Goal: Find specific page/section: Find specific page/section

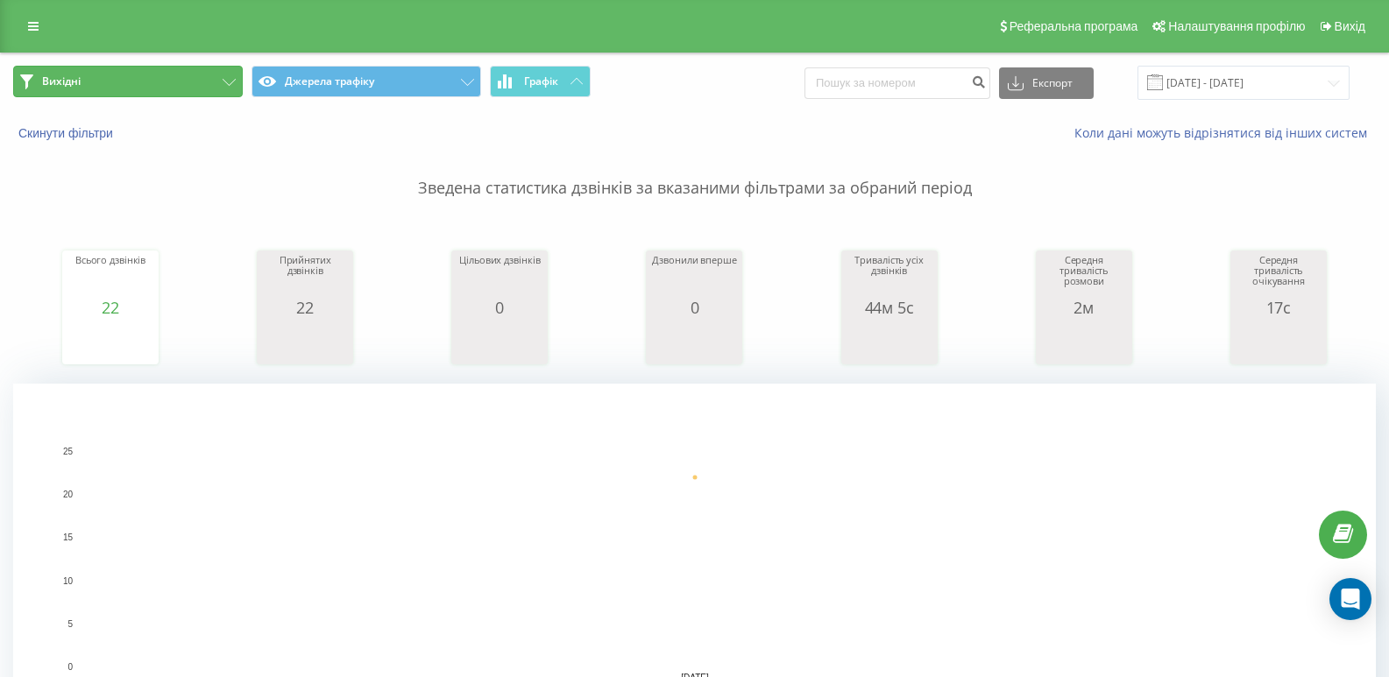
click at [220, 74] on button "Вихідні" at bounding box center [128, 82] width 230 height 32
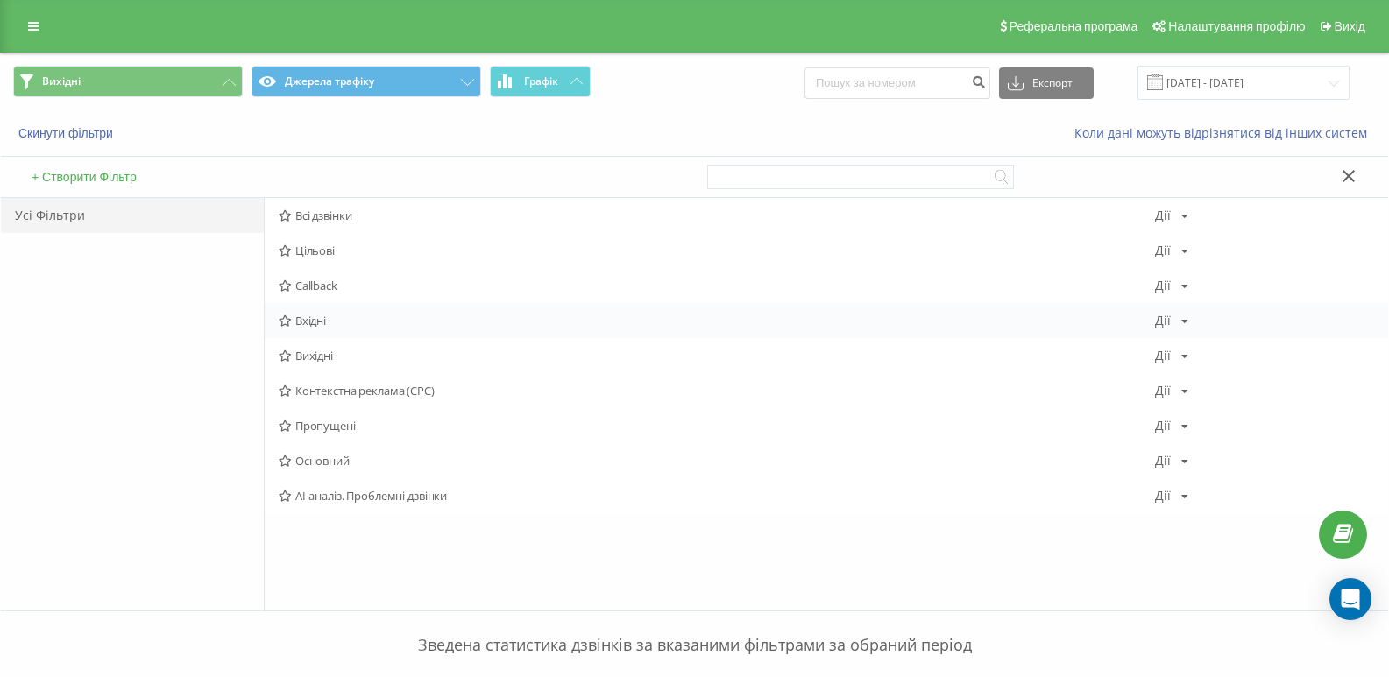
click at [321, 318] on span "Вхідні" at bounding box center [717, 321] width 876 height 12
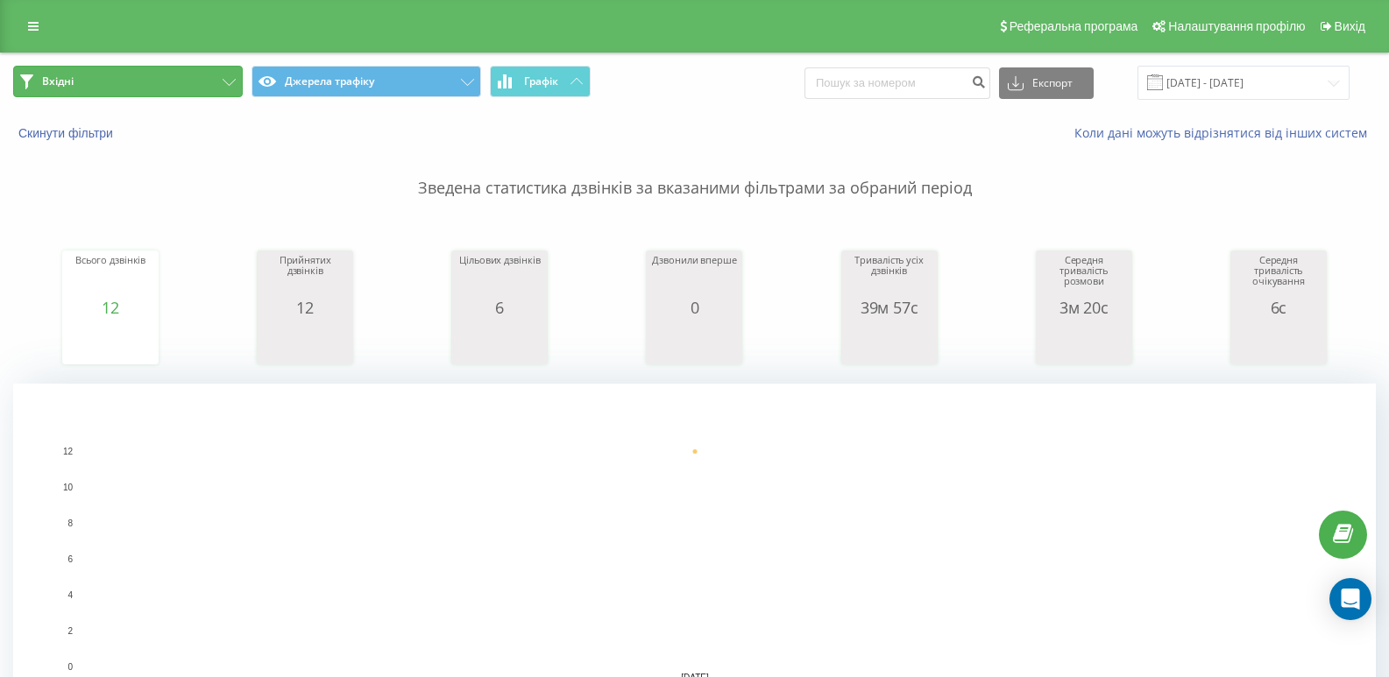
click at [194, 77] on button "Вхідні" at bounding box center [128, 82] width 230 height 32
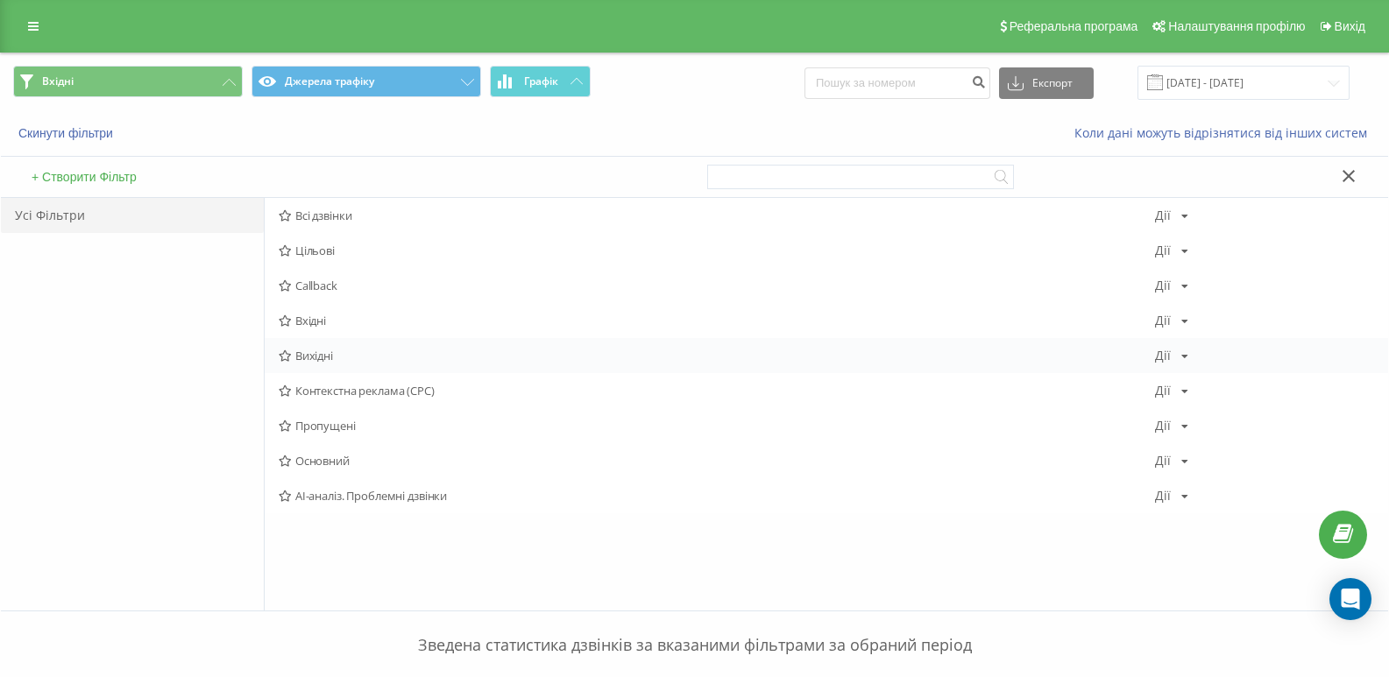
click at [319, 351] on span "Вихідні" at bounding box center [717, 356] width 876 height 12
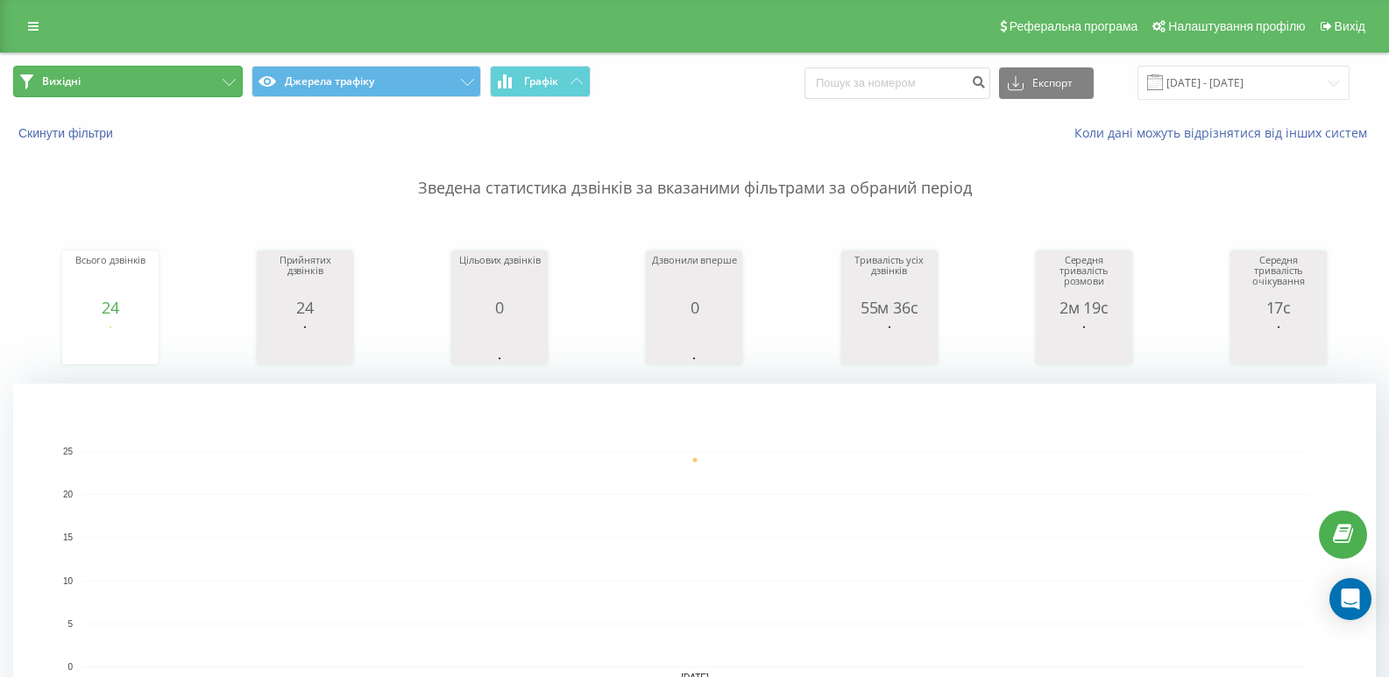
click at [209, 80] on button "Вихідні" at bounding box center [128, 82] width 230 height 32
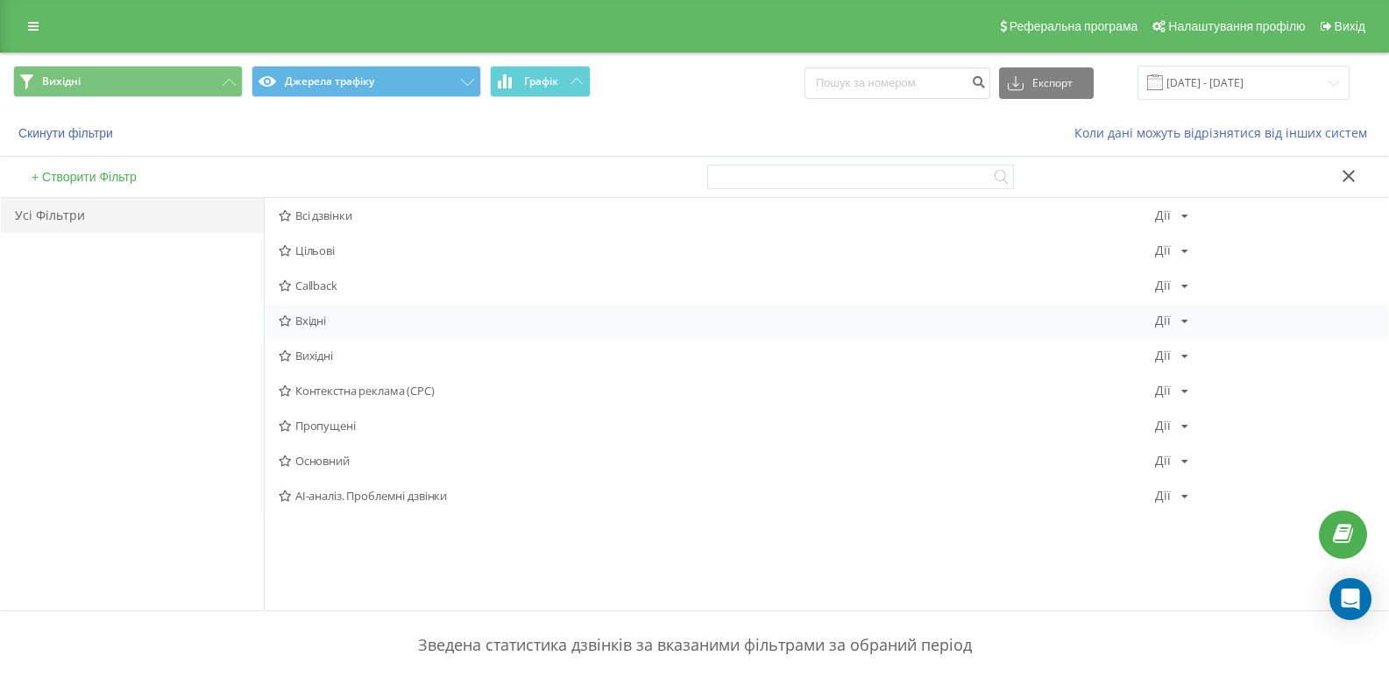
click at [308, 325] on span "Вхідні" at bounding box center [717, 321] width 876 height 12
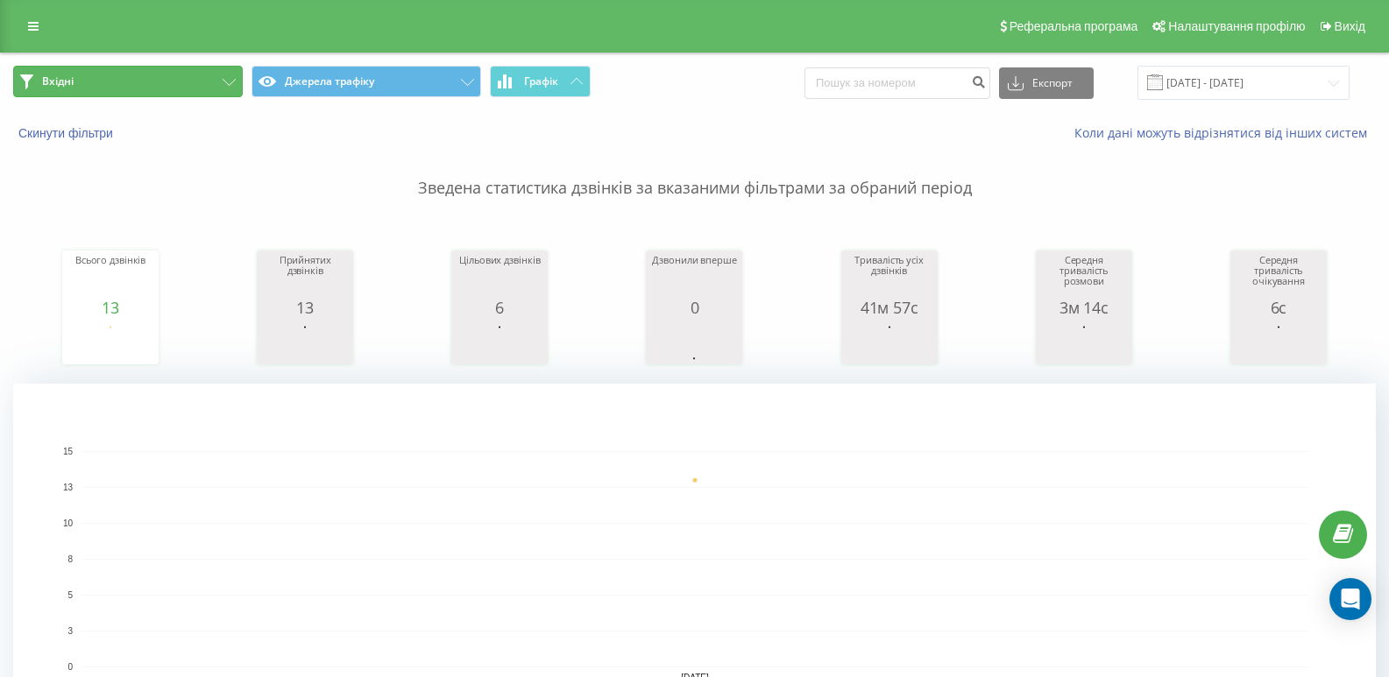
click at [210, 88] on button "Вхідні" at bounding box center [128, 82] width 230 height 32
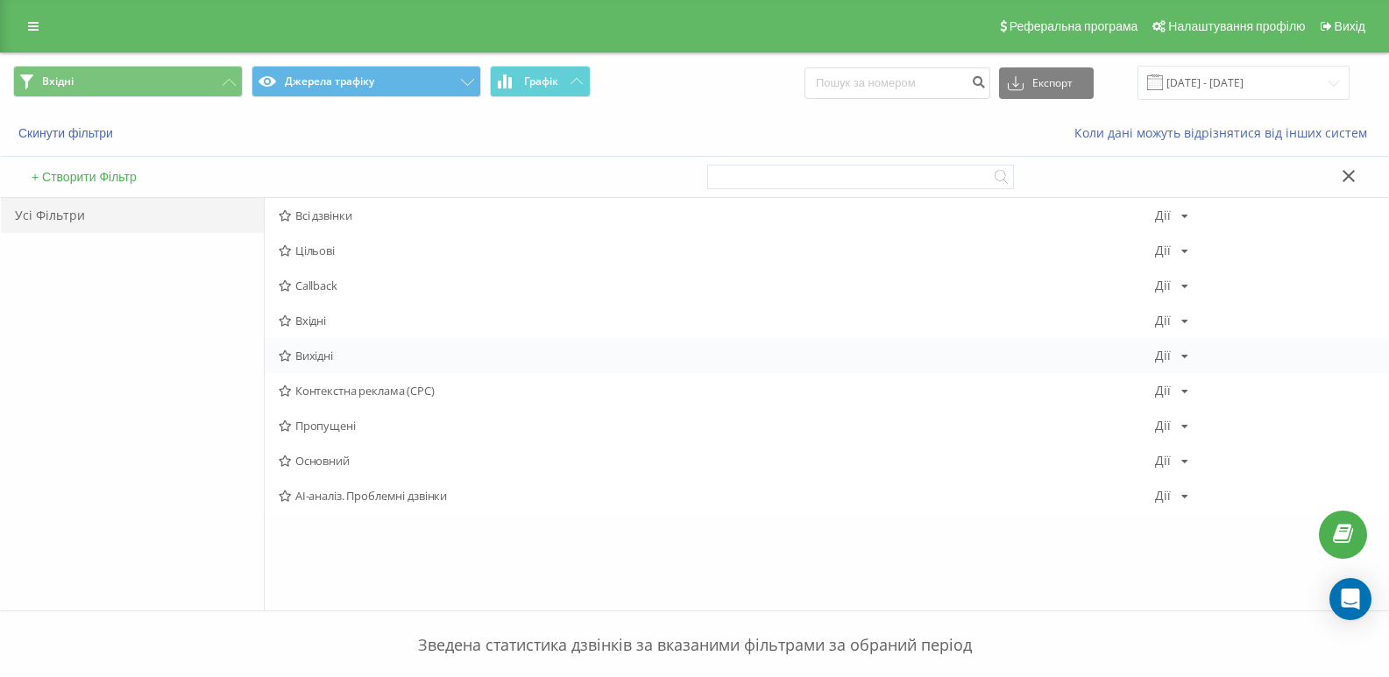
click at [309, 353] on span "Вихідні" at bounding box center [717, 356] width 876 height 12
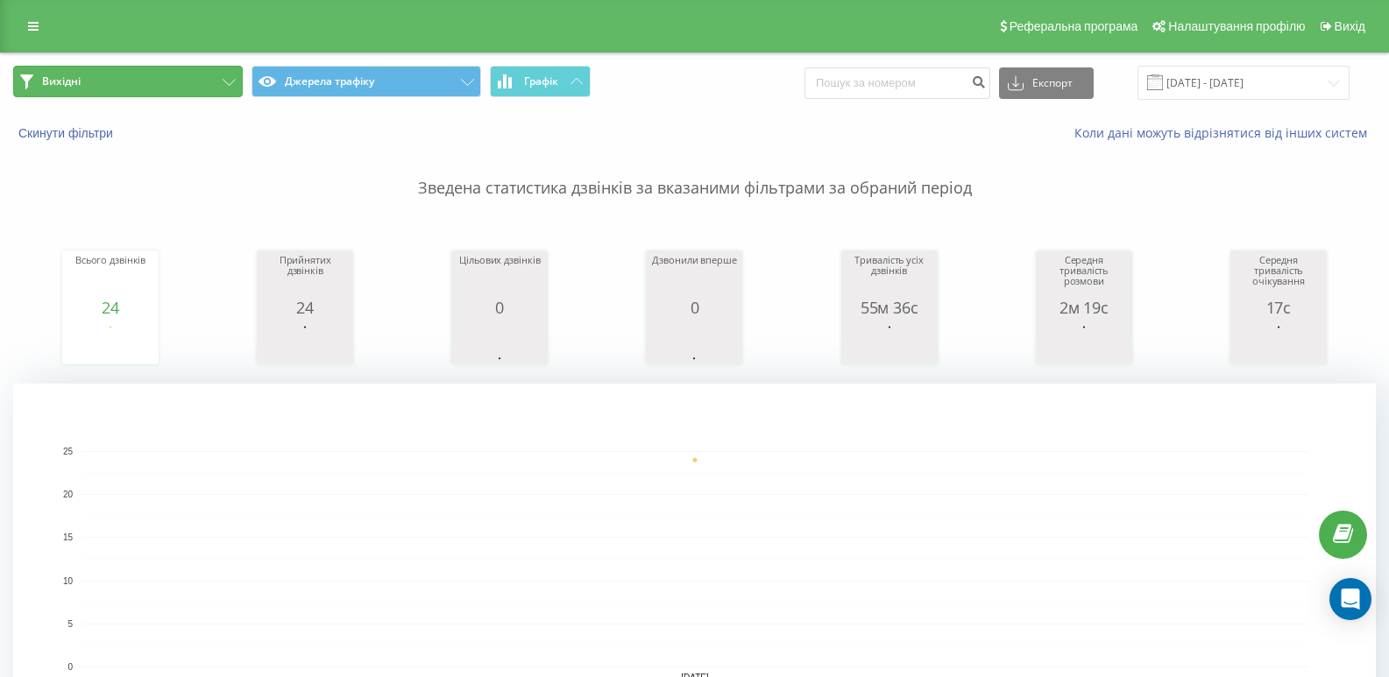
click at [159, 80] on button "Вихідні" at bounding box center [128, 82] width 230 height 32
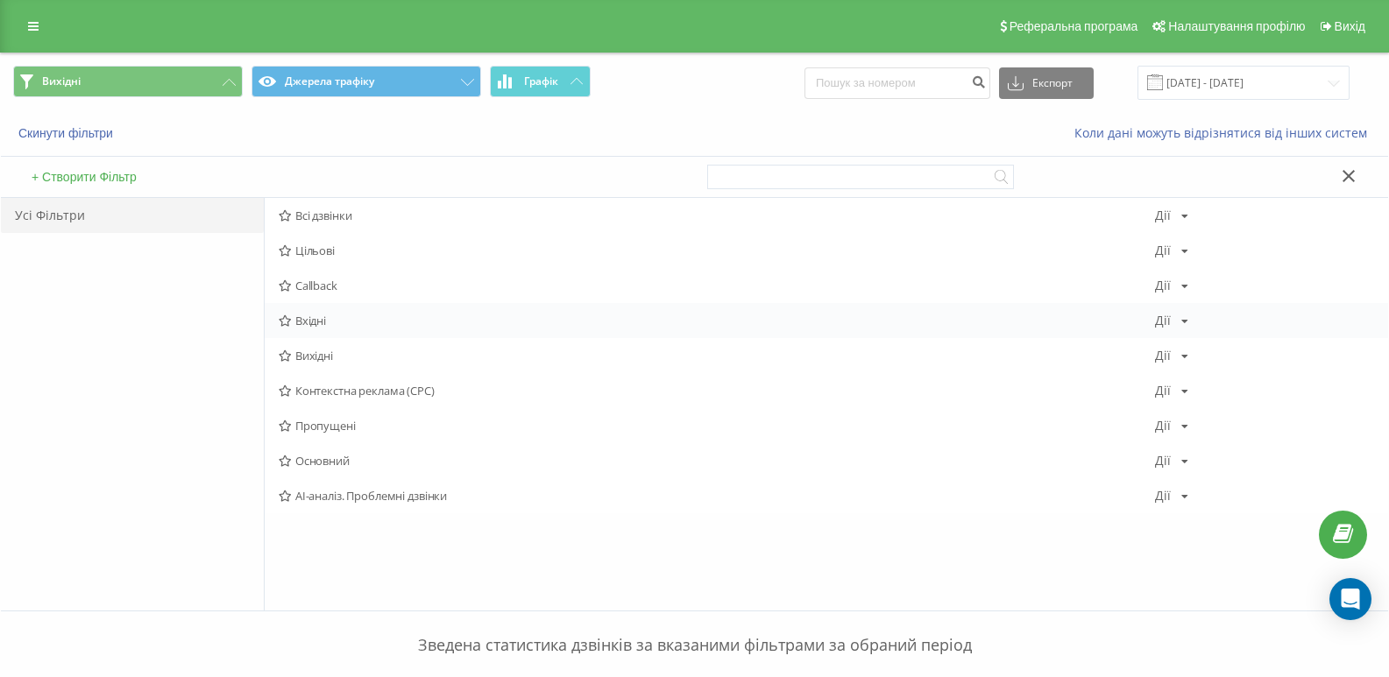
click at [321, 322] on span "Вхідні" at bounding box center [717, 321] width 876 height 12
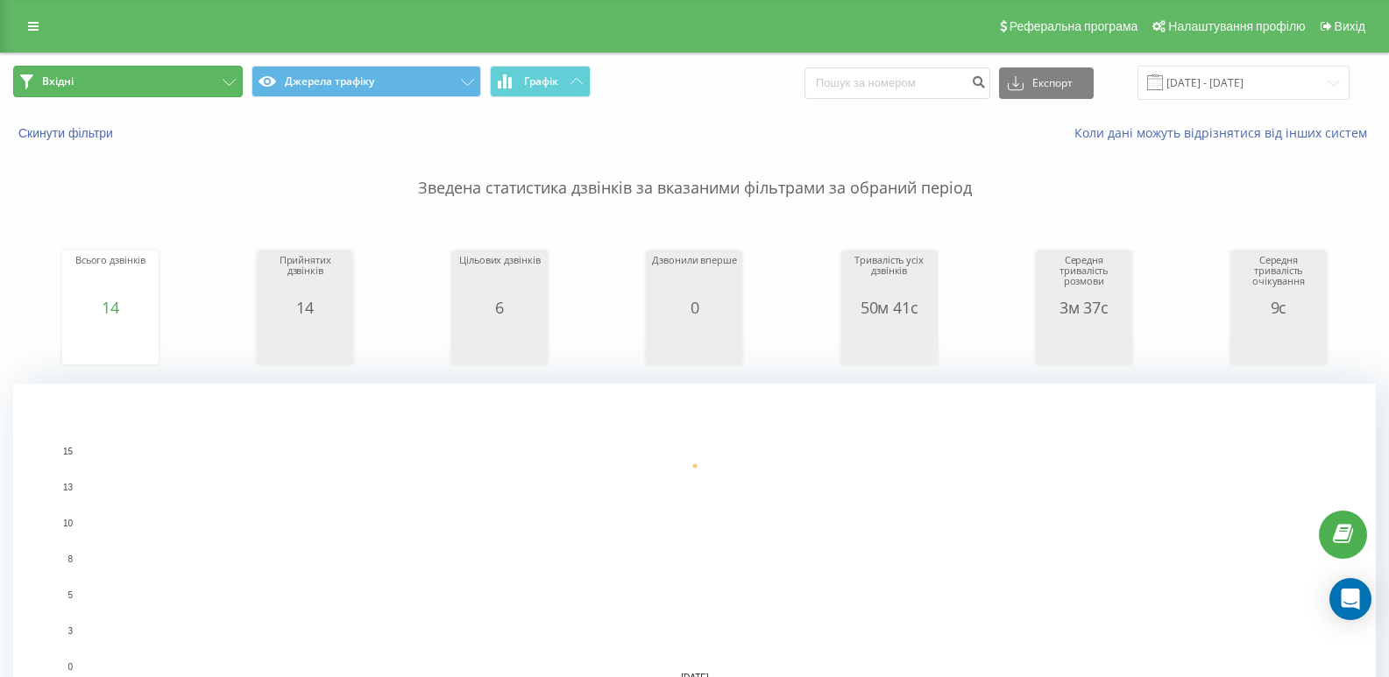
click at [226, 76] on button "Вхідні" at bounding box center [128, 82] width 230 height 32
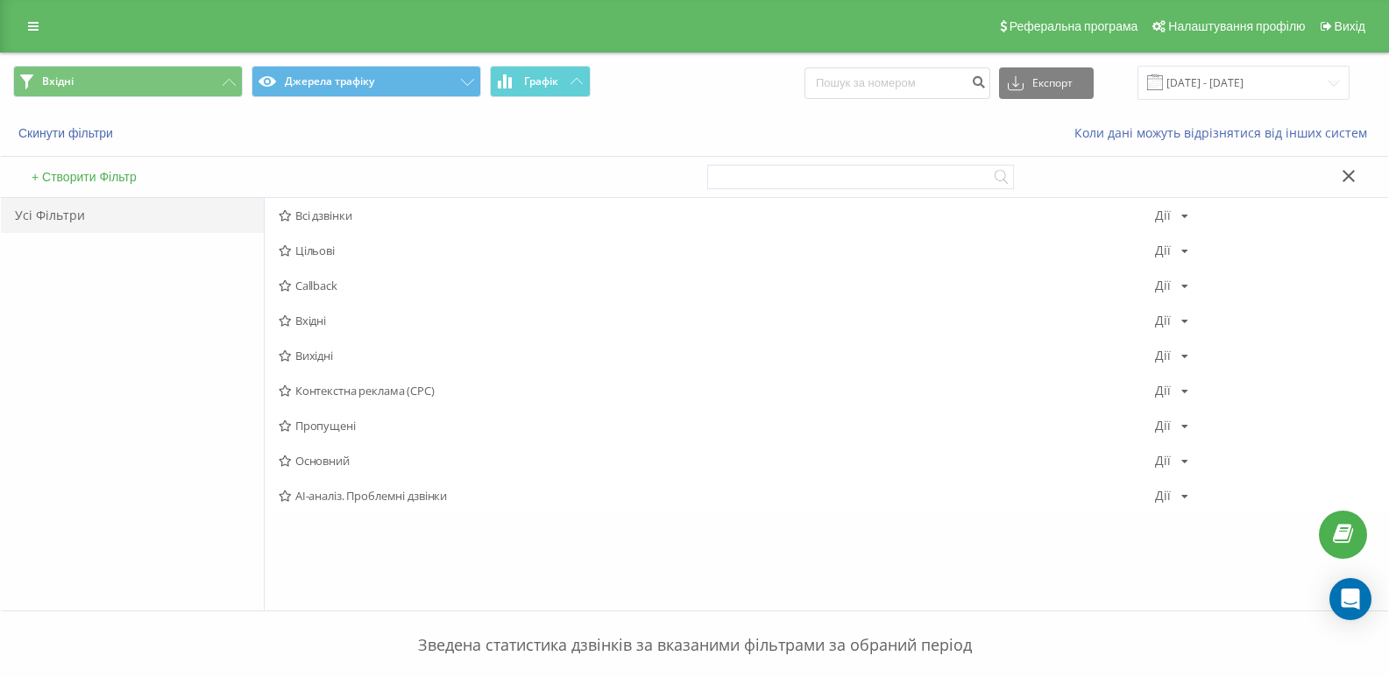
click at [301, 356] on span "Вихідні" at bounding box center [717, 356] width 876 height 12
